Goal: Task Accomplishment & Management: Manage account settings

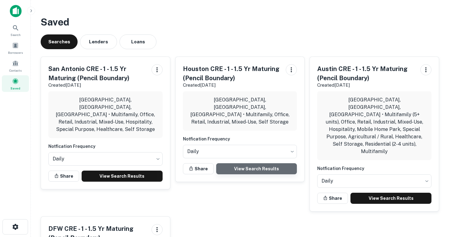
click at [258, 164] on link "View Search Results" at bounding box center [256, 169] width 81 height 11
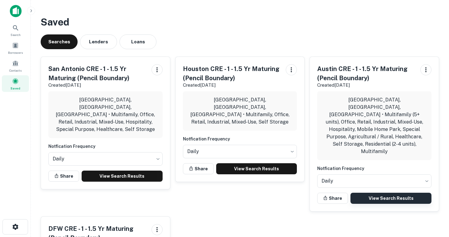
click at [392, 193] on link "View Search Results" at bounding box center [390, 198] width 81 height 11
click at [14, 64] on span at bounding box center [15, 63] width 7 height 7
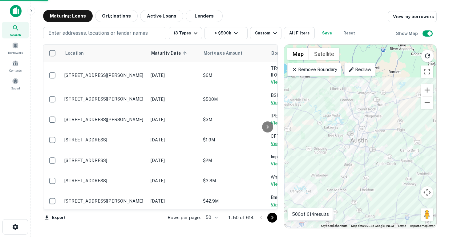
click at [216, 218] on body "Search Borrowers Contacts Saved Maturing Loans Originations Active Loans Lender…" at bounding box center [224, 118] width 449 height 237
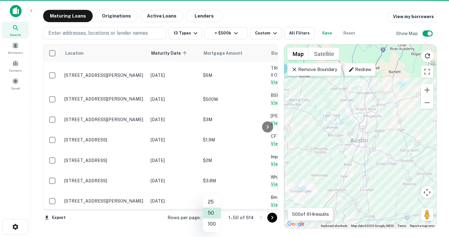
click at [216, 225] on li "100" at bounding box center [212, 224] width 18 height 11
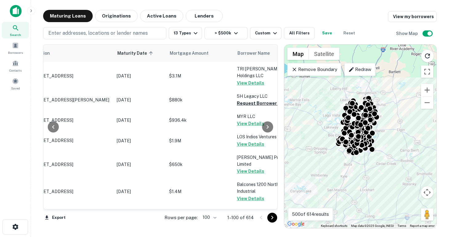
scroll to position [321, 34]
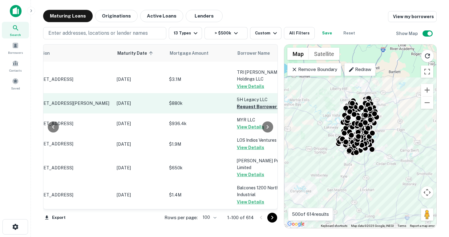
click at [246, 111] on button "Request Borrower Info" at bounding box center [262, 106] width 50 height 7
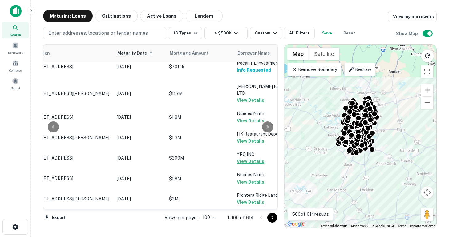
scroll to position [2271, 34]
click at [272, 218] on icon "Go to next page" at bounding box center [271, 217] width 7 height 7
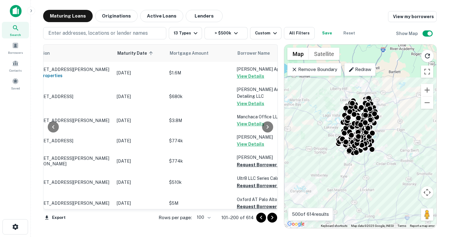
scroll to position [1535, 34]
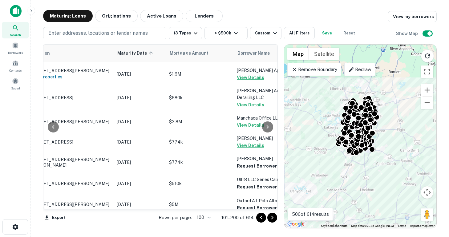
click at [244, 34] on button "Request Borrower Info" at bounding box center [262, 29] width 50 height 7
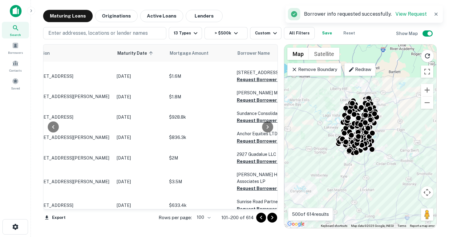
scroll to position [1686, 34]
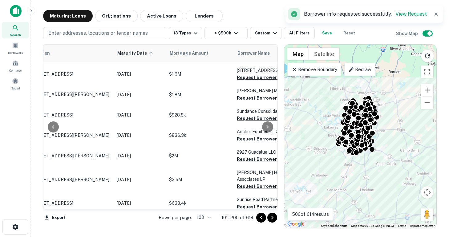
click at [244, 19] on button "Request Borrower Info" at bounding box center [262, 15] width 50 height 7
click at [248, 40] on button "Request Borrower Info" at bounding box center [262, 36] width 50 height 7
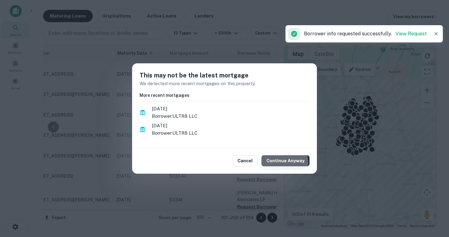
click at [279, 163] on button "Continue Anyway" at bounding box center [285, 160] width 48 height 11
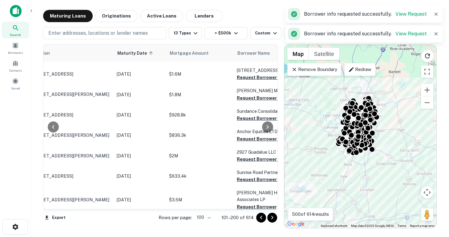
click at [248, 61] on button "Request Borrower Info" at bounding box center [262, 57] width 50 height 7
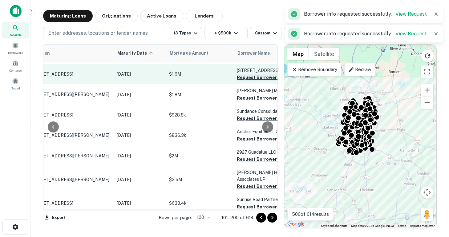
scroll to position [1742, 34]
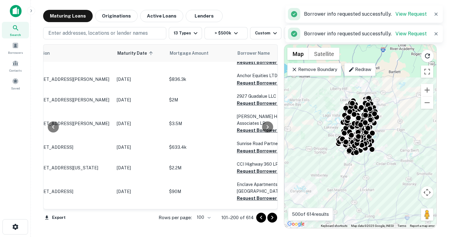
click at [248, 25] on button "Request Borrower Info" at bounding box center [262, 21] width 50 height 7
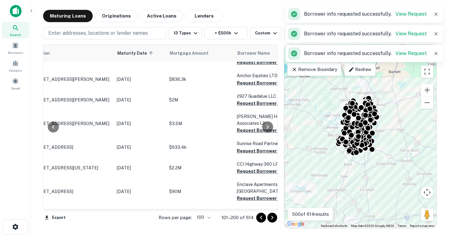
click at [248, 46] on button "Request Borrower Info" at bounding box center [262, 41] width 50 height 7
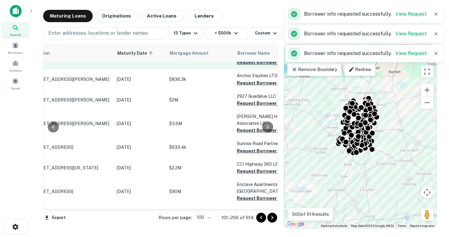
click at [246, 66] on button "Request Borrower Info" at bounding box center [262, 62] width 50 height 7
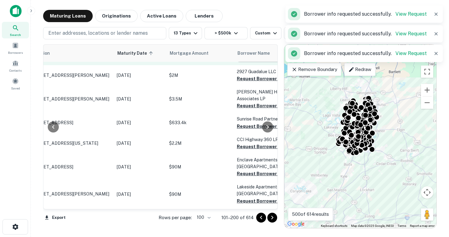
click at [249, 62] on button "Request Borrower Info" at bounding box center [262, 58] width 50 height 7
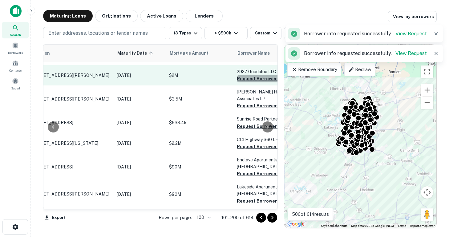
click at [249, 83] on button "Request Borrower Info" at bounding box center [262, 78] width 50 height 7
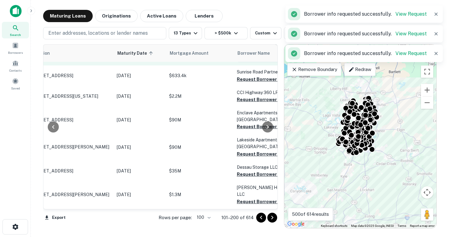
scroll to position [1836, 34]
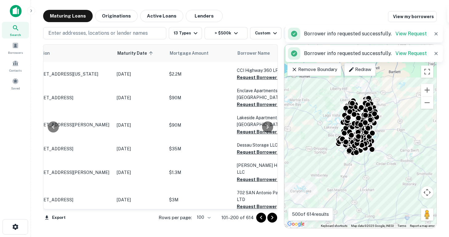
click at [249, 40] on button "Request Borrower Info" at bounding box center [262, 36] width 50 height 7
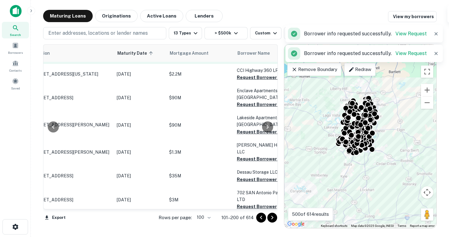
scroll to position [1865, 34]
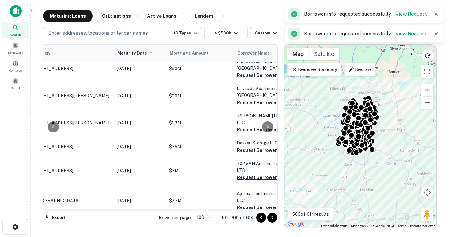
click at [248, 32] on button "Request Borrower Info" at bounding box center [262, 27] width 50 height 7
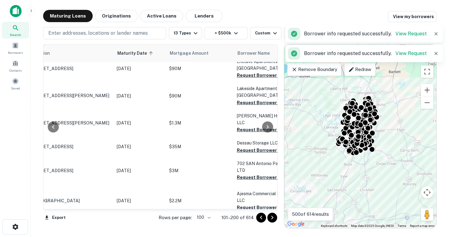
click at [247, 52] on button "Request Borrower Info" at bounding box center [262, 48] width 50 height 7
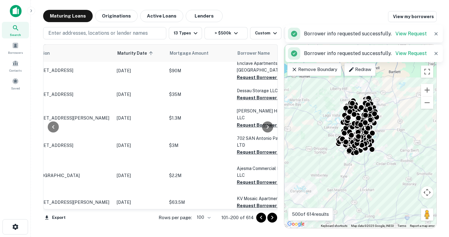
click at [247, 54] on button "Request Borrower Info" at bounding box center [262, 49] width 50 height 7
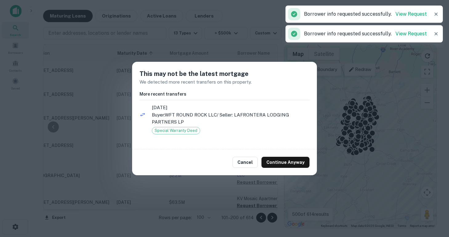
scroll to position [1917, 34]
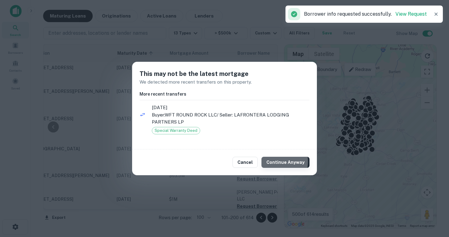
click at [276, 162] on button "Continue Anyway" at bounding box center [285, 162] width 48 height 11
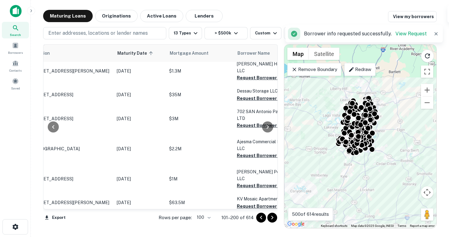
scroll to position [1953, 34]
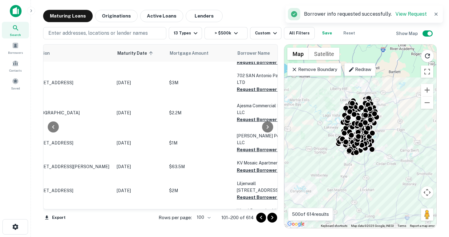
click at [247, 46] on button "Request Borrower Info" at bounding box center [262, 41] width 50 height 7
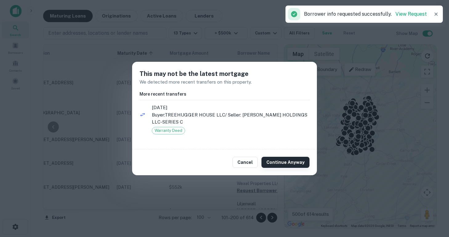
click at [273, 162] on button "Continue Anyway" at bounding box center [285, 162] width 48 height 11
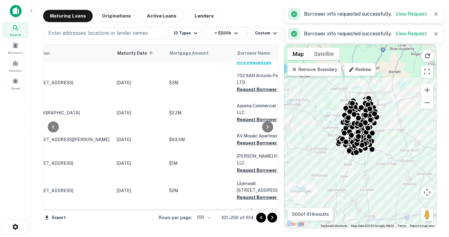
scroll to position [2000, 34]
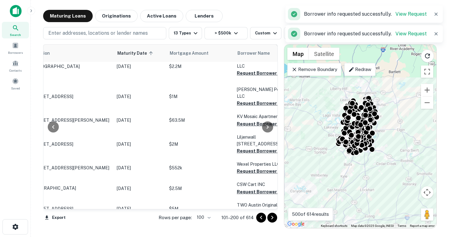
click at [248, 47] on button "Request Borrower Info" at bounding box center [262, 42] width 50 height 7
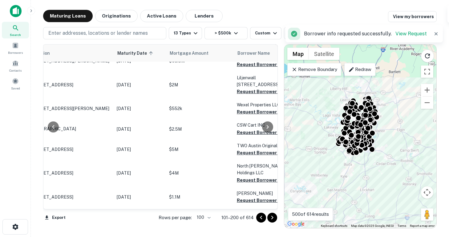
click at [246, 18] on button "Request Borrower Info" at bounding box center [262, 13] width 50 height 7
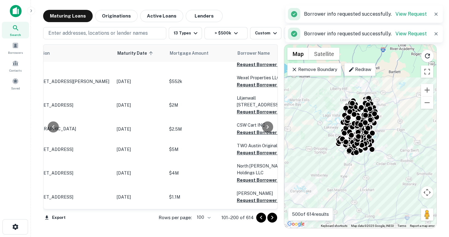
click at [248, 41] on button "Request Borrower Info" at bounding box center [262, 37] width 50 height 7
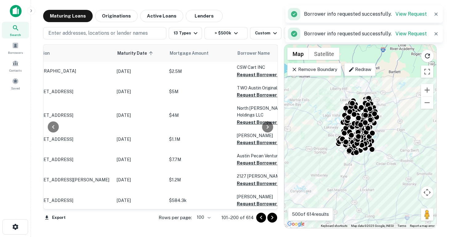
scroll to position [2120, 34]
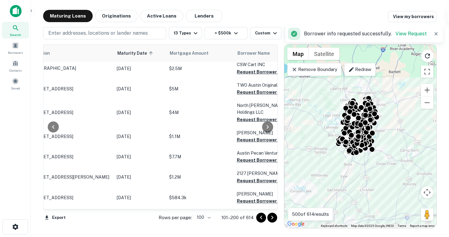
click at [244, 8] on button "Request Borrower Info" at bounding box center [262, 3] width 50 height 7
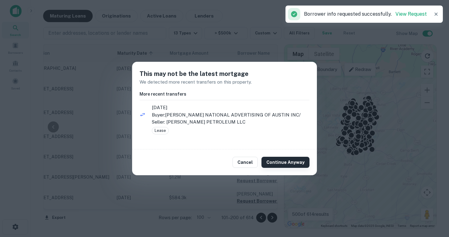
click at [277, 160] on button "Continue Anyway" at bounding box center [285, 162] width 48 height 11
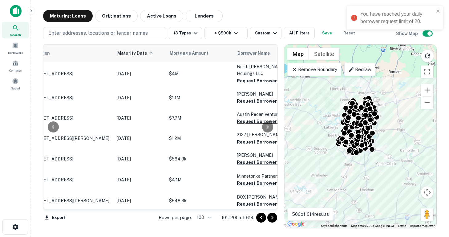
scroll to position [2159, 34]
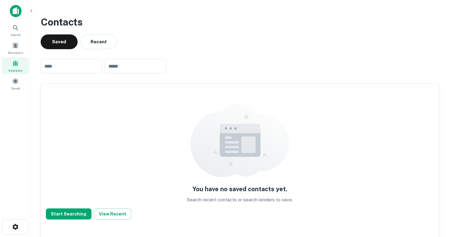
click at [15, 67] on div "Contacts" at bounding box center [15, 66] width 27 height 17
click at [15, 49] on div "Borrowers" at bounding box center [15, 48] width 27 height 17
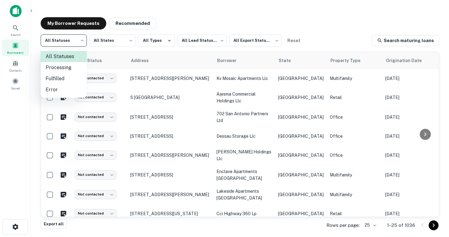
click at [70, 42] on body "Search Borrowers Contacts Saved My Borrower Requests Recommended All Statuses *…" at bounding box center [224, 118] width 449 height 237
click at [70, 42] on div at bounding box center [224, 118] width 449 height 237
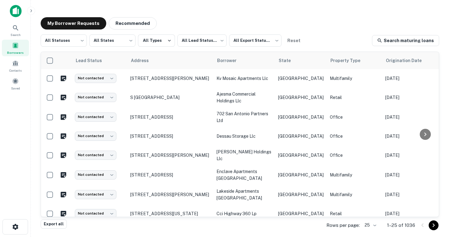
click at [155, 39] on button "All Types" at bounding box center [156, 40] width 37 height 12
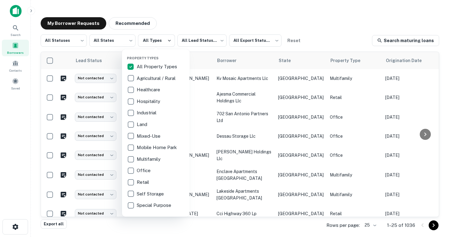
click at [155, 40] on div at bounding box center [224, 118] width 449 height 237
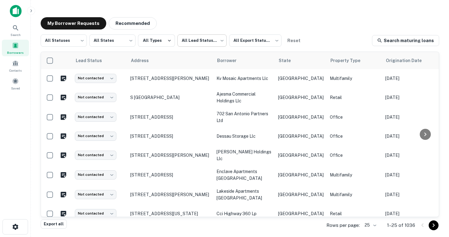
click at [196, 40] on body "Search Borrowers Contacts Saved My Borrower Requests Recommended All Statuses *…" at bounding box center [224, 118] width 449 height 237
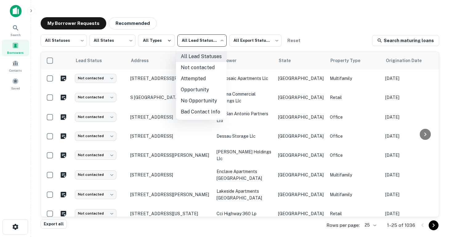
click at [194, 68] on li "Not contacted" at bounding box center [201, 67] width 51 height 11
type input "****"
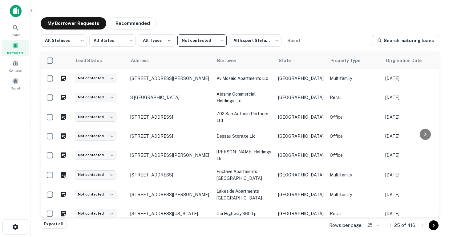
click at [373, 224] on body "Search Borrowers Contacts Saved My Borrower Requests Recommended All Statuses *…" at bounding box center [224, 118] width 449 height 237
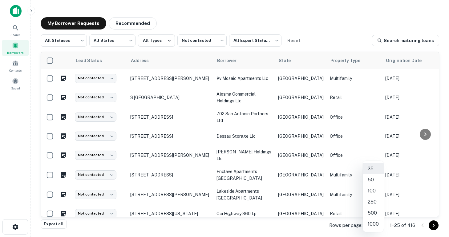
click at [373, 215] on li "500" at bounding box center [373, 213] width 21 height 11
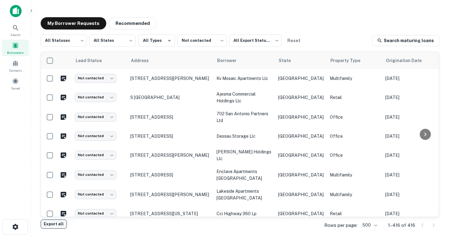
click at [58, 226] on button "Export all" at bounding box center [54, 224] width 26 height 9
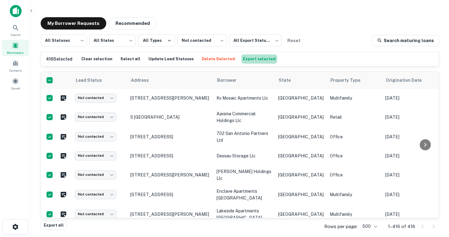
click at [248, 59] on button "Export selected" at bounding box center [259, 59] width 36 height 9
click at [166, 60] on button "Update Lead Statuses" at bounding box center [171, 59] width 48 height 9
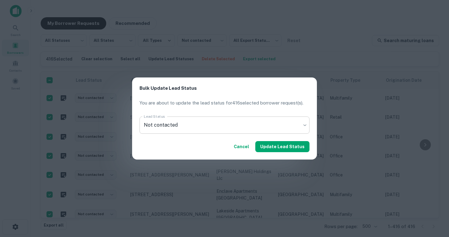
click at [192, 123] on body "Search Borrowers Contacts Saved My Borrower Requests Recommended All Statuses *…" at bounding box center [224, 118] width 449 height 237
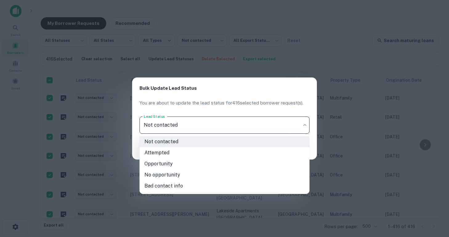
click at [188, 163] on li "Opportunity" at bounding box center [224, 164] width 170 height 11
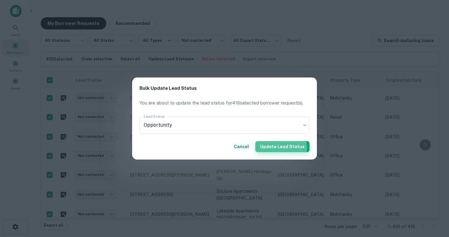
click at [274, 149] on button "Update Lead Status" at bounding box center [282, 146] width 54 height 11
click at [244, 147] on button "Cancel" at bounding box center [241, 146] width 20 height 11
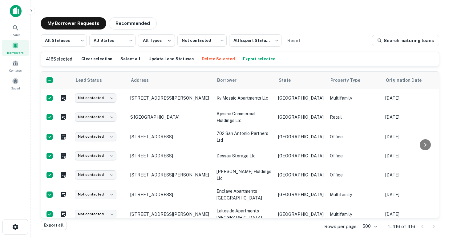
type input "****"
click at [375, 226] on body "Search Borrowers Contacts Saved My Borrower Requests Recommended All Statuses *…" at bounding box center [224, 118] width 449 height 237
click at [368, 190] on li "100" at bounding box center [370, 191] width 21 height 11
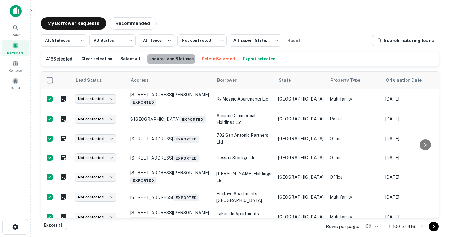
click at [174, 59] on button "Update Lead Statuses" at bounding box center [171, 59] width 48 height 9
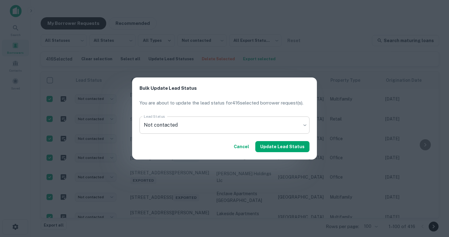
click at [225, 131] on body "Search Borrowers Contacts Saved My Borrower Requests Recommended All Statuses *…" at bounding box center [224, 118] width 449 height 237
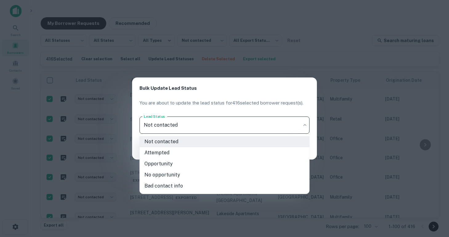
click at [217, 161] on li "Opportunity" at bounding box center [224, 164] width 170 height 11
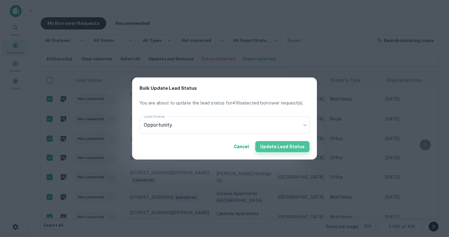
click at [294, 145] on button "Update Lead Status" at bounding box center [282, 146] width 54 height 11
click at [245, 147] on button "Cancel" at bounding box center [241, 146] width 20 height 11
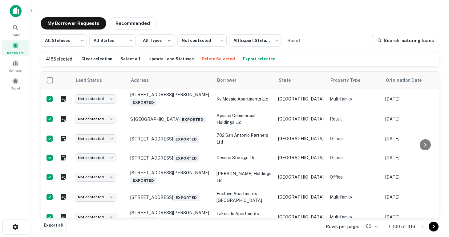
type input "****"
click at [169, 58] on button "Update Lead Statuses" at bounding box center [171, 59] width 48 height 9
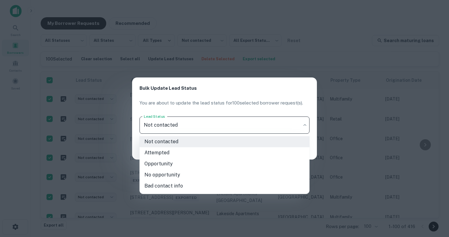
click at [211, 129] on body "Search Borrowers Contacts Saved My Borrower Requests Recommended All Statuses *…" at bounding box center [224, 118] width 449 height 237
click at [209, 163] on li "Opportunity" at bounding box center [224, 164] width 170 height 11
type input "**********"
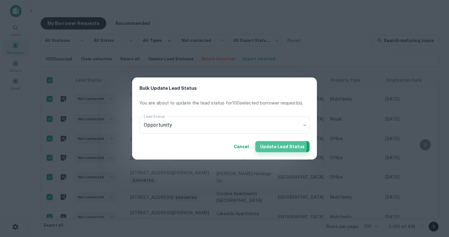
click at [268, 146] on button "Update Lead Status" at bounding box center [282, 146] width 54 height 11
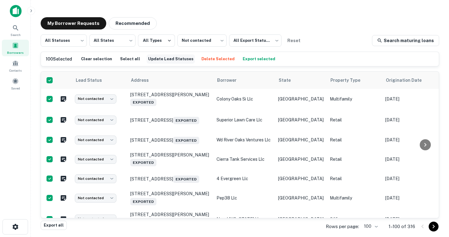
click at [164, 60] on button "Update Lead Statuses" at bounding box center [171, 59] width 48 height 9
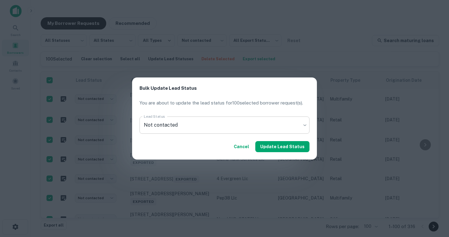
click at [202, 123] on body "Search Borrowers Contacts Saved My Borrower Requests Recommended All Statuses *…" at bounding box center [224, 118] width 449 height 237
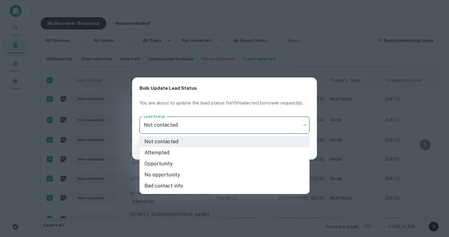
click at [200, 167] on li "Opportunity" at bounding box center [224, 164] width 170 height 11
type input "**********"
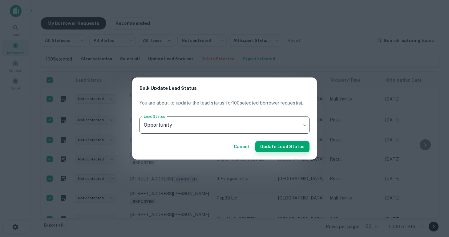
click at [282, 148] on button "Update Lead Status" at bounding box center [282, 146] width 54 height 11
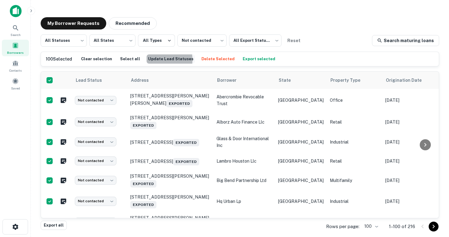
click at [154, 60] on button "Update Lead Statuses" at bounding box center [171, 59] width 48 height 9
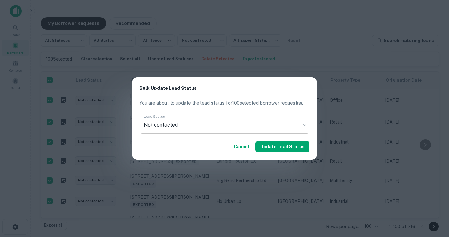
click at [192, 131] on body "Search Borrowers Contacts Saved My Borrower Requests Recommended All Statuses *…" at bounding box center [224, 118] width 449 height 237
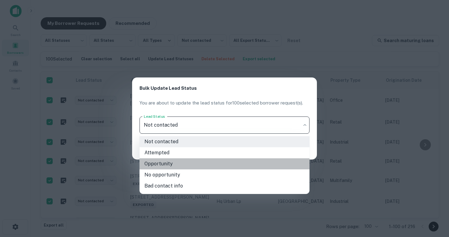
click at [191, 162] on li "Opportunity" at bounding box center [224, 164] width 170 height 11
type input "**********"
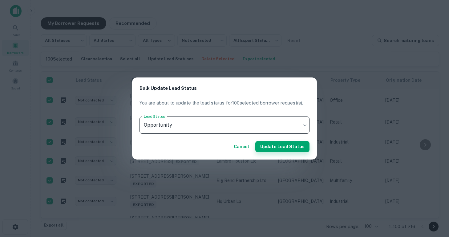
click at [276, 146] on button "Update Lead Status" at bounding box center [282, 146] width 54 height 11
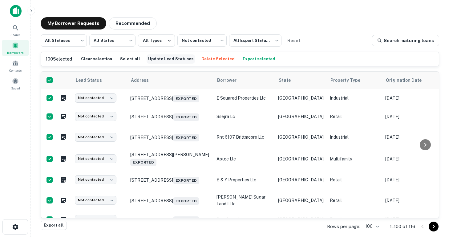
click at [154, 60] on button "Update Lead Statuses" at bounding box center [171, 59] width 48 height 9
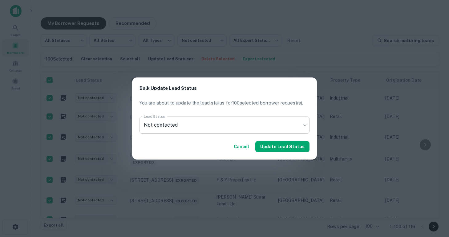
click at [242, 123] on body "Search Borrowers Contacts Saved My Borrower Requests Recommended All Statuses *…" at bounding box center [224, 118] width 449 height 237
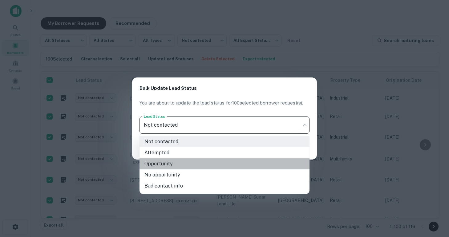
click at [229, 159] on li "Opportunity" at bounding box center [224, 164] width 170 height 11
type input "**********"
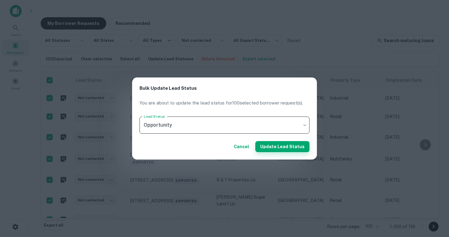
click at [286, 149] on button "Update Lead Status" at bounding box center [282, 146] width 54 height 11
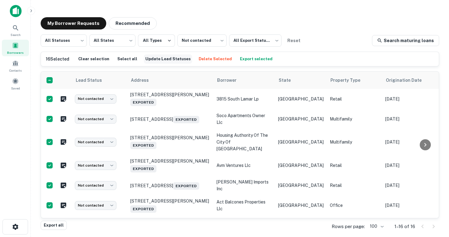
click at [155, 59] on button "Update Lead Statuses" at bounding box center [168, 59] width 48 height 9
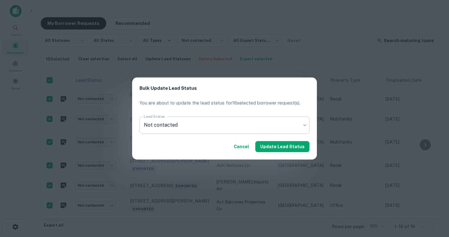
click at [218, 126] on body "Search Borrowers Contacts Saved My Borrower Requests Recommended All Statuses *…" at bounding box center [224, 118] width 449 height 237
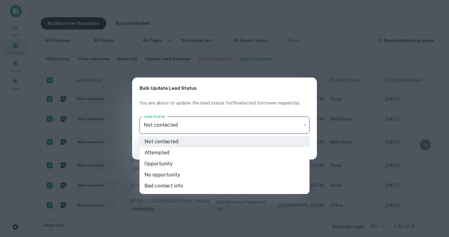
click at [213, 163] on li "Opportunity" at bounding box center [224, 164] width 170 height 11
type input "**********"
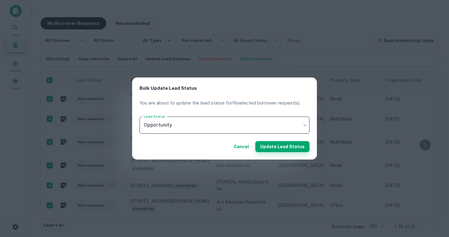
click at [276, 147] on button "Update Lead Status" at bounding box center [282, 146] width 54 height 11
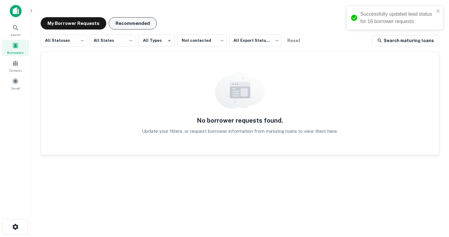
click at [131, 24] on button "Recommended" at bounding box center [133, 23] width 48 height 12
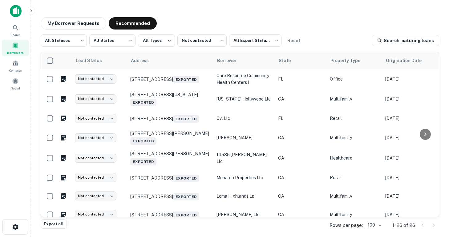
click at [186, 15] on div "My Borrower Requests Recommended All Statuses *** ​ All States *** ​ All Types …" at bounding box center [240, 119] width 408 height 214
